Goal: Transaction & Acquisition: Purchase product/service

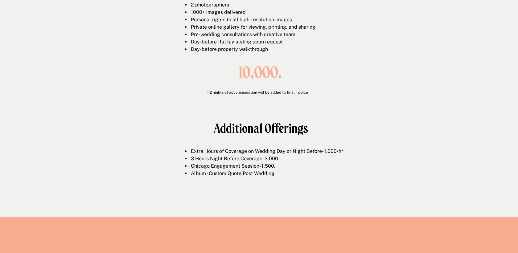
scroll to position [975, 0]
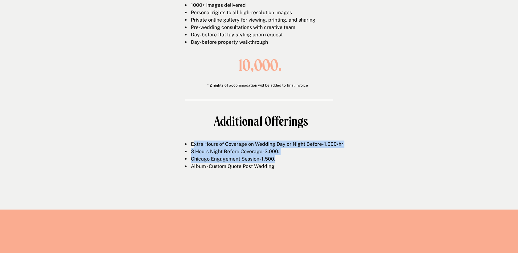
drag, startPoint x: 194, startPoint y: 147, endPoint x: 312, endPoint y: 162, distance: 118.2
click at [312, 162] on ul "Extra Hours of Coverage on Wedding Day or Night Before- 1,000/hr 3 Hours Night …" at bounding box center [267, 156] width 165 height 30
click at [312, 162] on li "Chicago Engagement Session- 1,500." at bounding box center [270, 158] width 160 height 7
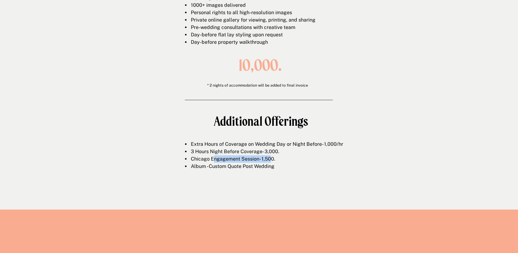
drag, startPoint x: 213, startPoint y: 156, endPoint x: 290, endPoint y: 168, distance: 78.7
click at [287, 167] on ul "Extra Hours of Coverage on Wedding Day or Night Before- 1,000/hr 3 Hours Night …" at bounding box center [267, 156] width 165 height 30
click at [290, 168] on li "Album - Custom Quote Post Wedding" at bounding box center [270, 166] width 160 height 7
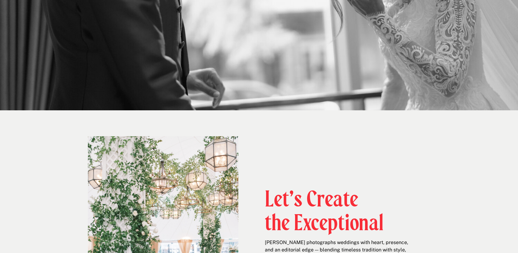
scroll to position [0, 0]
